Goal: Answer question/provide support: Share knowledge or assist other users

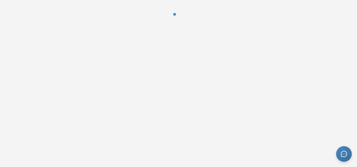
click at [85, 30] on div at bounding box center [178, 18] width 357 height 37
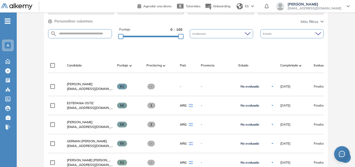
scroll to position [121, 0]
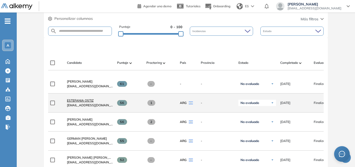
click at [73, 102] on span "ESTEFANIA OSTIZ" at bounding box center [80, 101] width 27 height 4
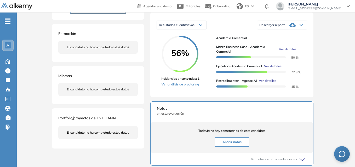
scroll to position [88, 0]
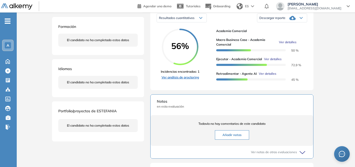
click at [175, 80] on link "Ver análisis de proctoring" at bounding box center [180, 77] width 39 height 5
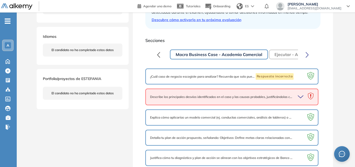
scroll to position [130, 0]
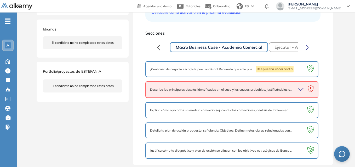
click at [309, 48] on button "button" at bounding box center [307, 47] width 10 height 10
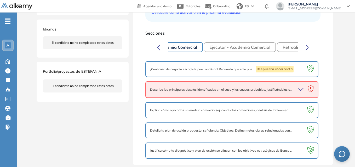
click at [309, 48] on button "button" at bounding box center [307, 47] width 10 height 10
click at [269, 46] on button "Retroalimentar - Agente AI" at bounding box center [264, 47] width 65 height 9
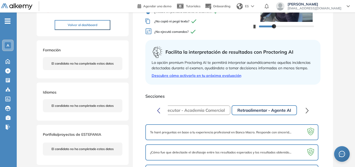
scroll to position [109, 0]
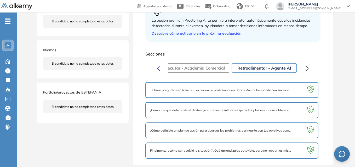
click at [247, 83] on div "Te haré preguntas en base a tu experiencia profesional en Banco Macro. Responde…" at bounding box center [231, 90] width 173 height 16
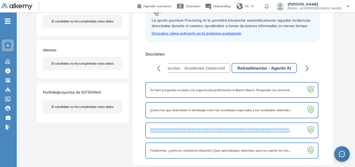
drag, startPoint x: 355, startPoint y: 103, endPoint x: 352, endPoint y: 138, distance: 35.1
click at [352, 138] on div "ESTEFANIA OSTIZ estefaniaostiz@macro.com.ar Argentina Volver al dashboard Forma…" at bounding box center [186, 41] width 338 height 254
click at [200, 68] on button "Ejecutar - Academia Comercial" at bounding box center [194, 67] width 72 height 9
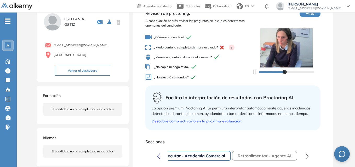
scroll to position [0, 0]
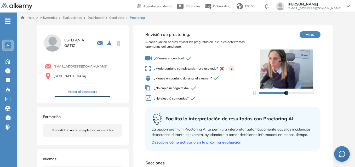
click at [7, 45] on span "A" at bounding box center [8, 45] width 3 height 4
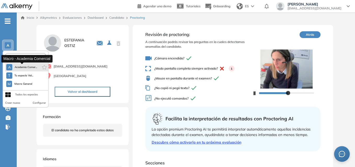
click at [27, 65] on span "Academia Comer..." at bounding box center [25, 67] width 23 height 4
